Goal: Check status: Check status

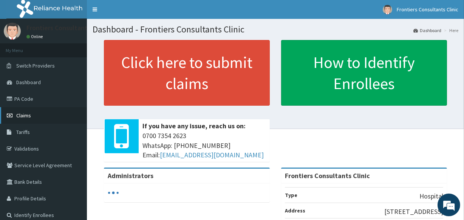
click at [20, 115] on span "Claims" at bounding box center [23, 115] width 15 height 7
click at [18, 114] on span "Claims" at bounding box center [23, 115] width 15 height 7
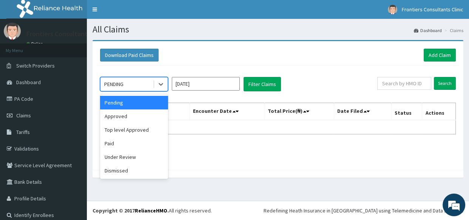
click at [140, 83] on div "PENDING" at bounding box center [126, 84] width 53 height 12
click at [124, 117] on div "Approved" at bounding box center [134, 117] width 68 height 14
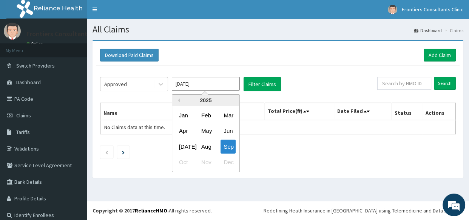
click at [219, 79] on input "[DATE]" at bounding box center [206, 84] width 68 height 14
click at [205, 148] on div "Aug" at bounding box center [205, 147] width 15 height 14
type input "[DATE]"
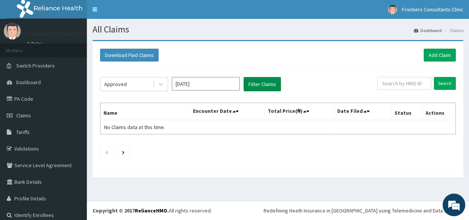
click at [264, 80] on button "Filter Claims" at bounding box center [262, 84] width 37 height 14
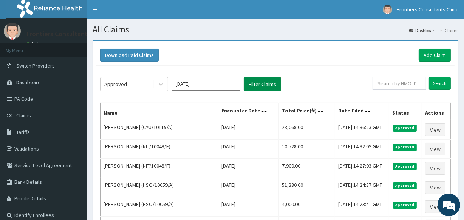
click at [264, 80] on button "Filter Claims" at bounding box center [262, 84] width 37 height 14
click at [20, 112] on link "Claims" at bounding box center [43, 115] width 87 height 17
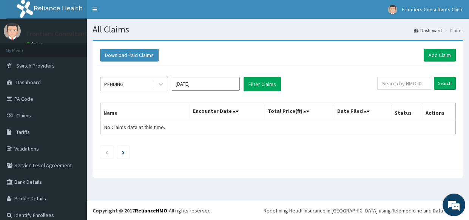
click at [132, 85] on div "PENDING" at bounding box center [126, 84] width 53 height 12
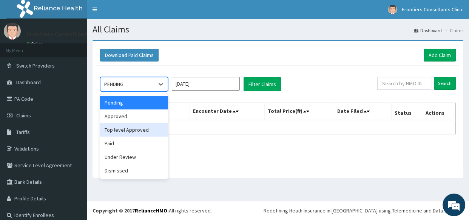
click at [131, 129] on div "Top level Approved" at bounding box center [134, 130] width 68 height 14
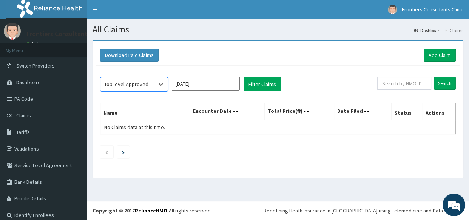
click at [222, 83] on input "[DATE]" at bounding box center [206, 84] width 68 height 14
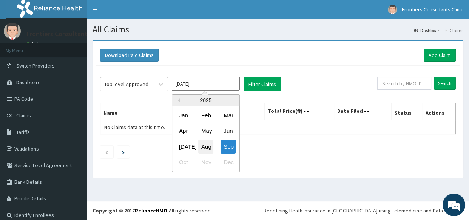
click at [208, 144] on div "Aug" at bounding box center [205, 147] width 15 height 14
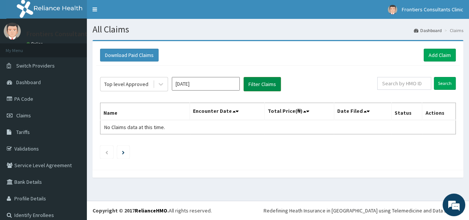
click at [260, 81] on button "Filter Claims" at bounding box center [262, 84] width 37 height 14
click at [140, 80] on div "Top level Approved" at bounding box center [126, 84] width 44 height 8
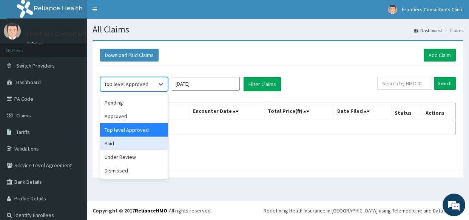
click at [123, 143] on div "Paid" at bounding box center [134, 144] width 68 height 14
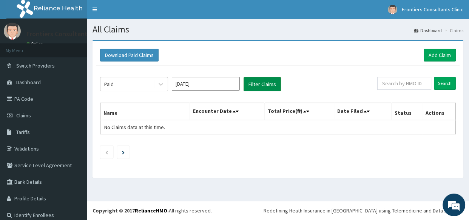
click at [256, 82] on button "Filter Claims" at bounding box center [262, 84] width 37 height 14
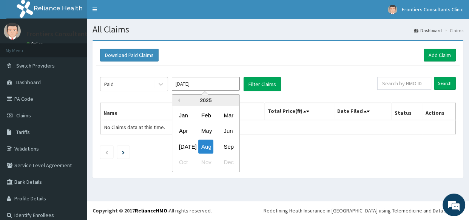
click at [198, 83] on input "[DATE]" at bounding box center [206, 84] width 68 height 14
click at [230, 146] on div "Sep" at bounding box center [228, 147] width 15 height 14
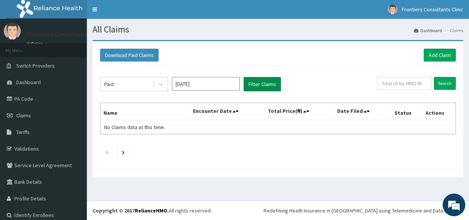
click at [258, 80] on button "Filter Claims" at bounding box center [262, 84] width 37 height 14
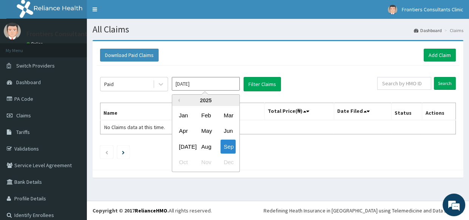
click at [214, 82] on input "[DATE]" at bounding box center [206, 84] width 68 height 14
click at [184, 144] on div "[DATE]" at bounding box center [183, 147] width 15 height 14
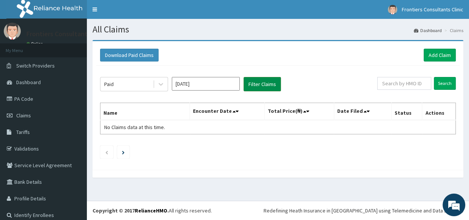
click at [258, 81] on button "Filter Claims" at bounding box center [262, 84] width 37 height 14
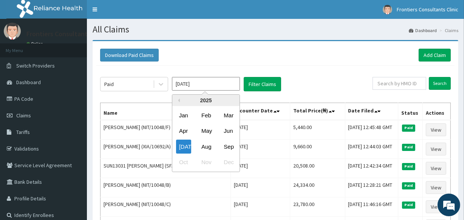
click at [200, 81] on input "Jul 2025" at bounding box center [206, 84] width 68 height 14
click at [206, 144] on div "Aug" at bounding box center [205, 147] width 15 height 14
type input "[DATE]"
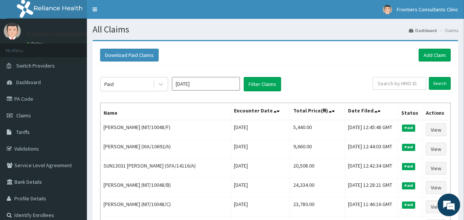
drag, startPoint x: 468, startPoint y: 43, endPoint x: 323, endPoint y: 85, distance: 151.6
click at [323, 85] on div "Paid Aug 2025 Filter Claims" at bounding box center [236, 84] width 272 height 14
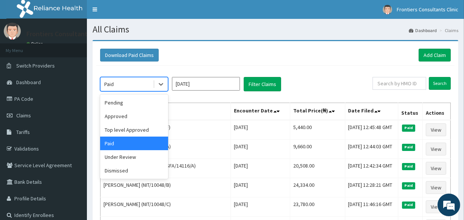
click at [139, 79] on div "Paid" at bounding box center [126, 84] width 53 height 12
